Goal: Task Accomplishment & Management: Use online tool/utility

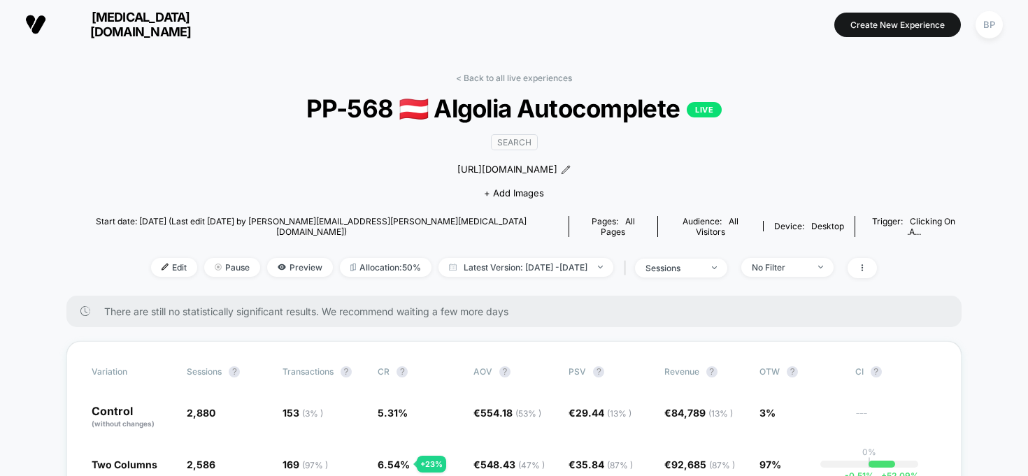
click at [148, 24] on span "[MEDICAL_DATA][DOMAIN_NAME]" at bounding box center [141, 24] width 168 height 29
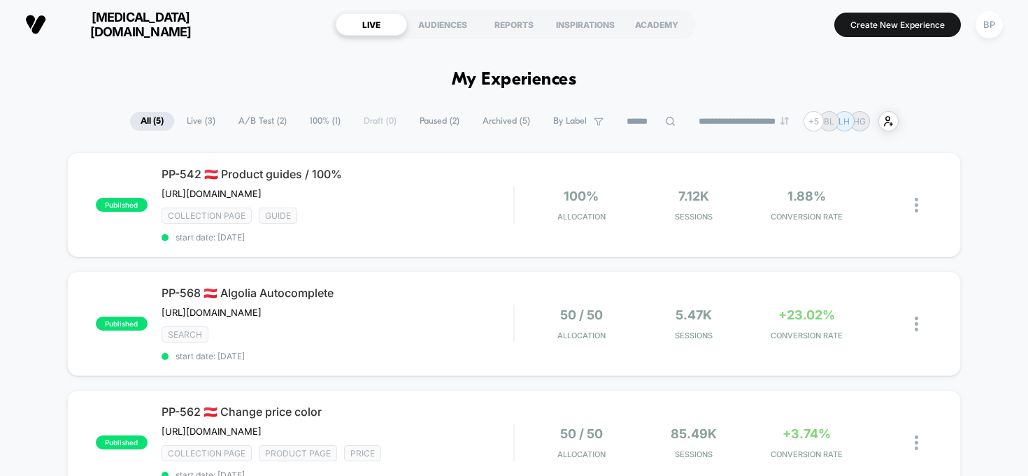
click at [142, 29] on span "[MEDICAL_DATA][DOMAIN_NAME]" at bounding box center [141, 24] width 168 height 29
click at [989, 22] on div "BP" at bounding box center [989, 24] width 27 height 27
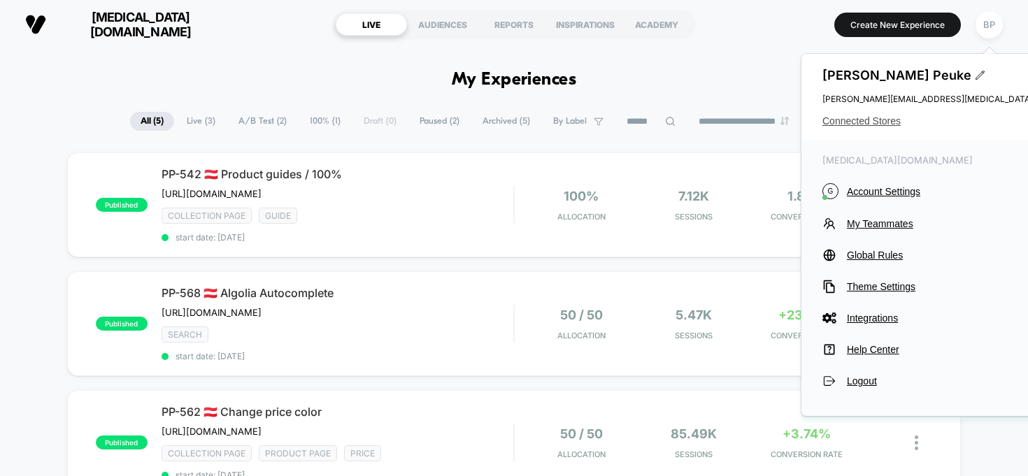
click at [884, 123] on span "Connected Stores" at bounding box center [961, 120] width 278 height 11
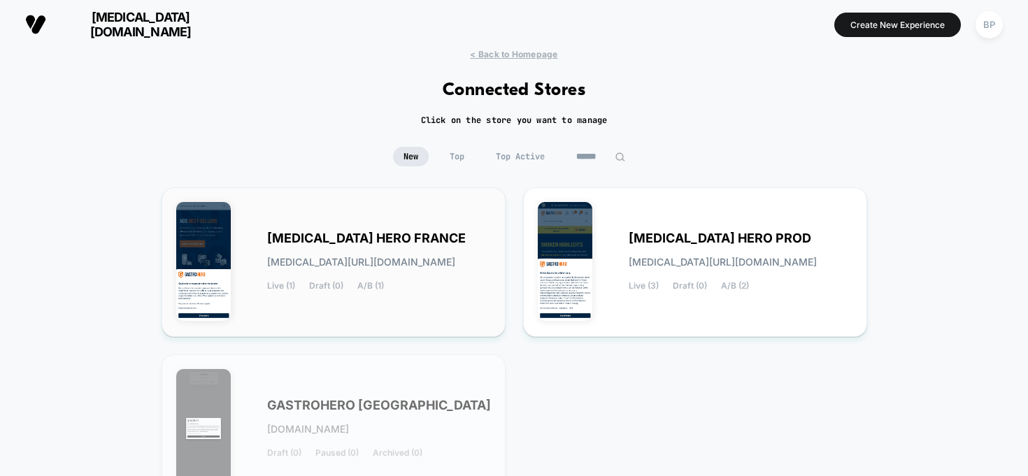
click at [479, 234] on div "[MEDICAL_DATA] HERO FRANCE [MEDICAL_DATA][URL][DOMAIN_NAME] Live (1) Draft (0) …" at bounding box center [379, 262] width 224 height 57
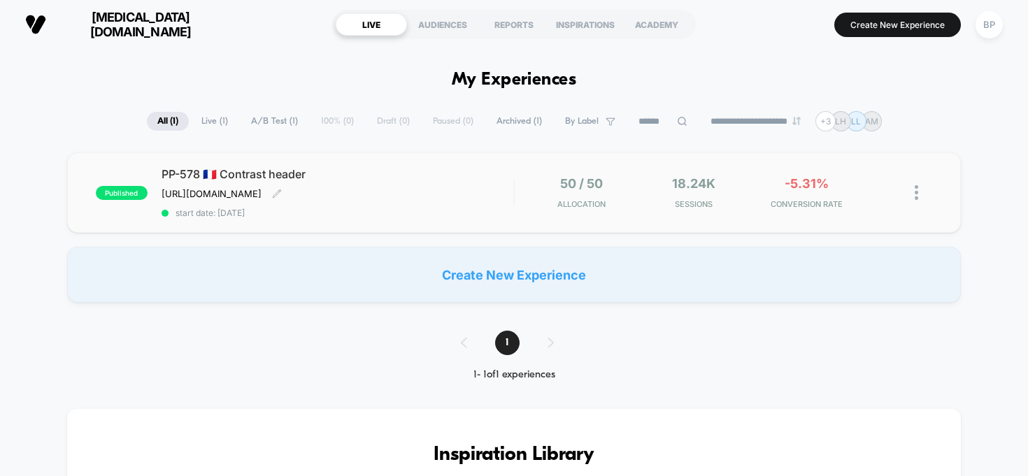
click at [478, 179] on span "PP-578 🇫🇷 Contrast header" at bounding box center [338, 174] width 352 height 14
